Goal: Information Seeking & Learning: Learn about a topic

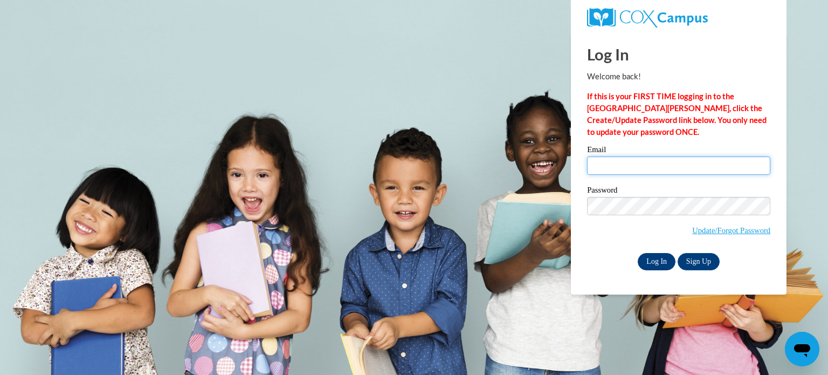
type input "kimtaramatthews@gmail.com"
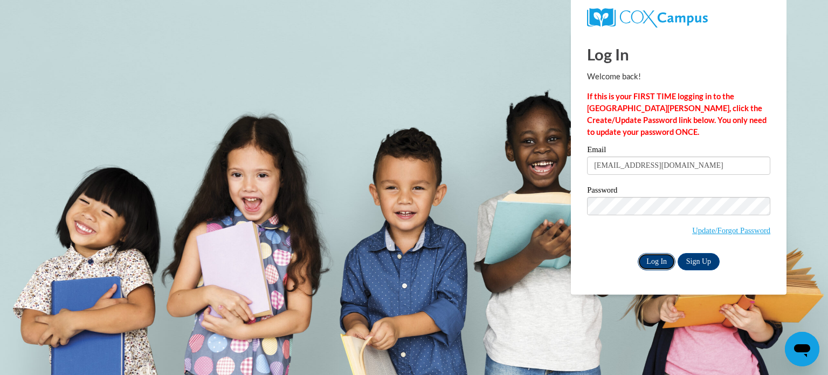
click at [650, 260] on input "Log In" at bounding box center [657, 261] width 38 height 17
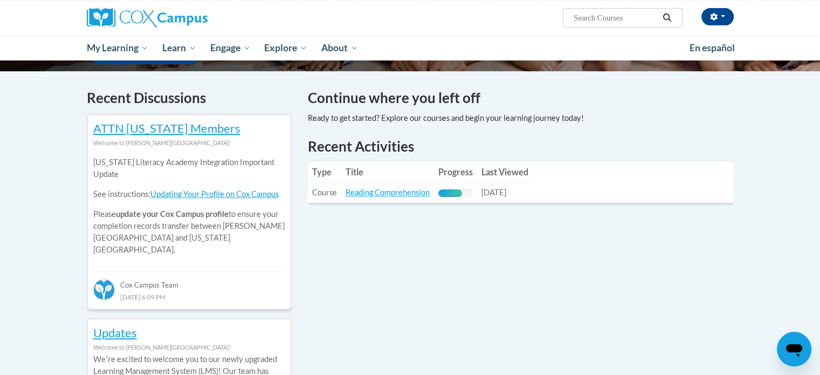
scroll to position [308, 0]
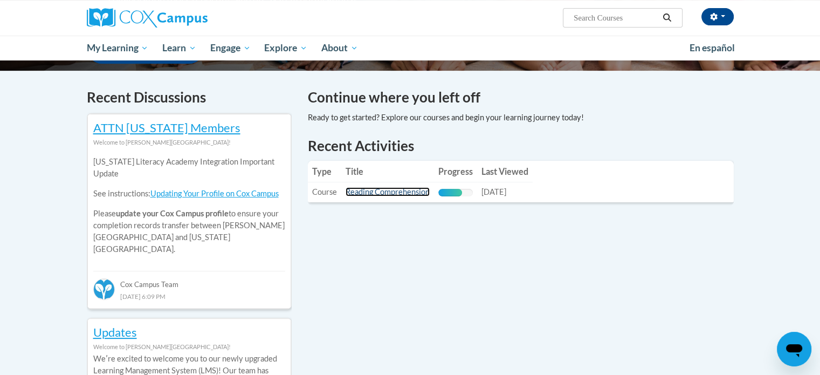
click at [378, 193] on link "Reading Comprehension" at bounding box center [387, 191] width 84 height 9
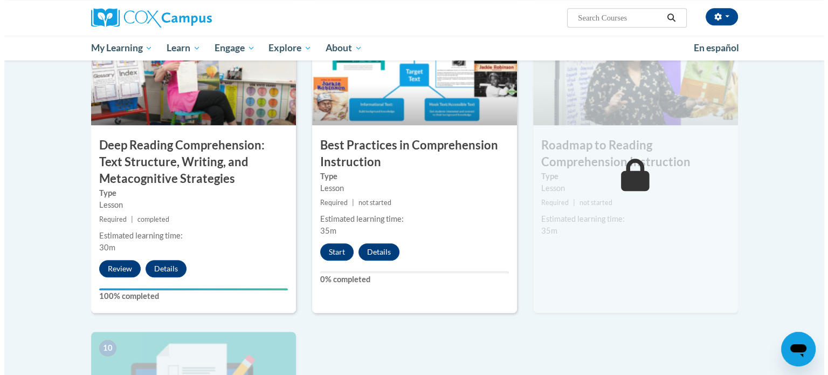
scroll to position [860, 0]
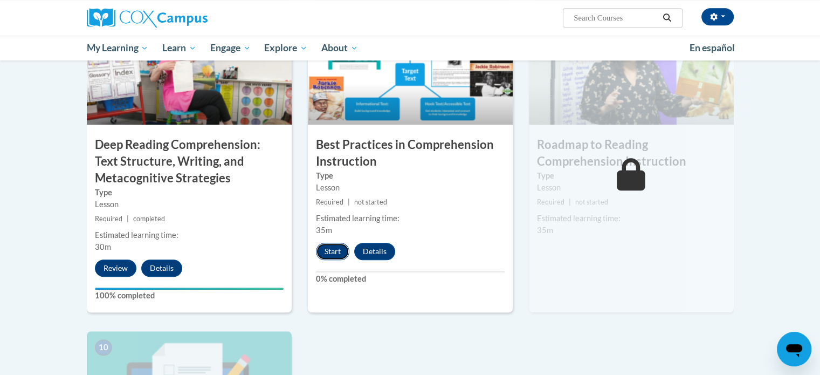
click at [326, 254] on button "Start" at bounding box center [332, 251] width 33 height 17
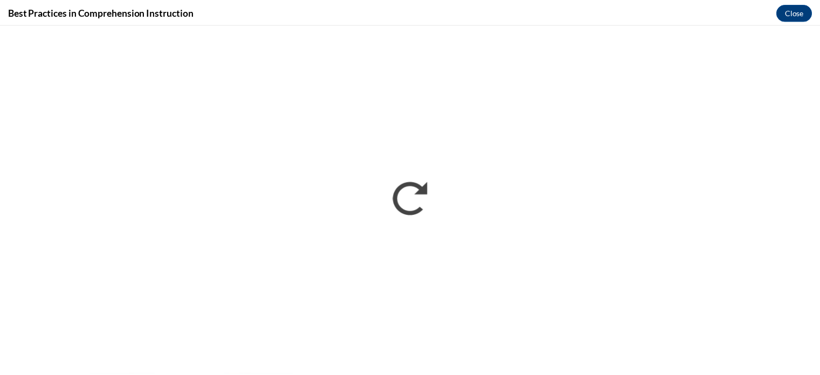
scroll to position [0, 0]
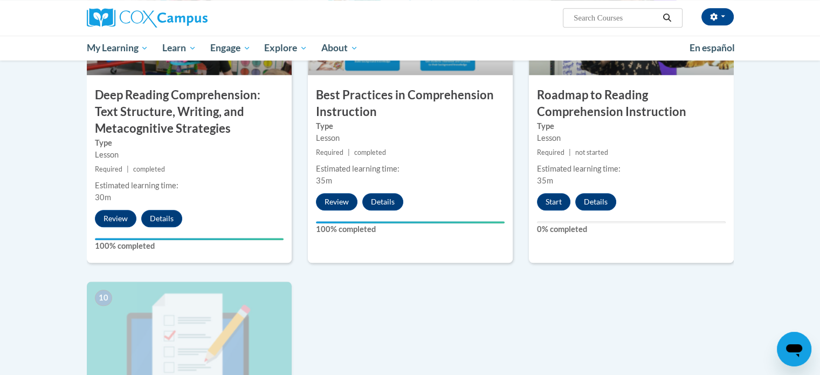
scroll to position [905, 0]
